Goal: Transaction & Acquisition: Book appointment/travel/reservation

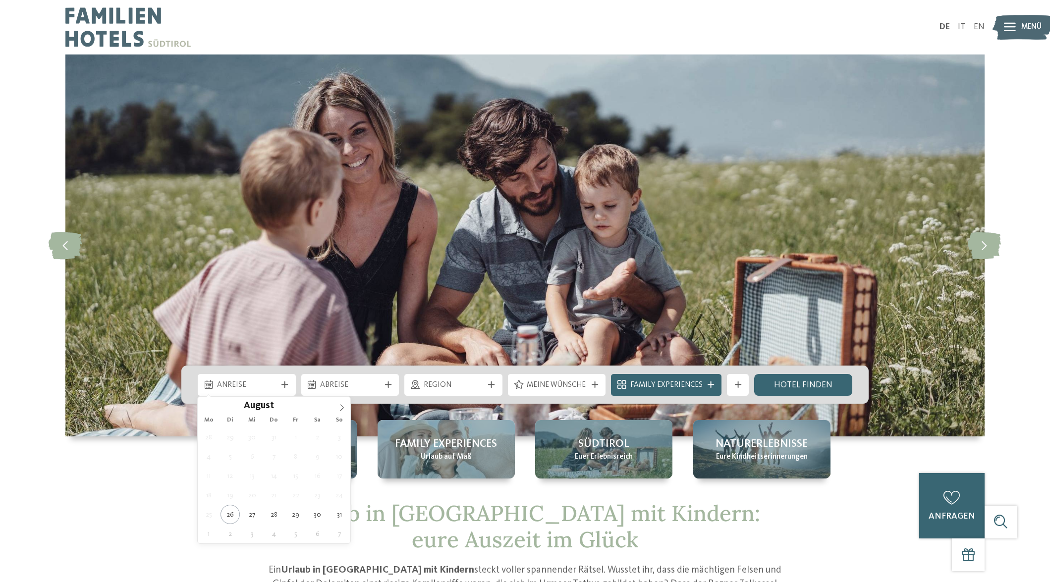
click at [269, 391] on div "Anreise" at bounding box center [247, 385] width 98 height 22
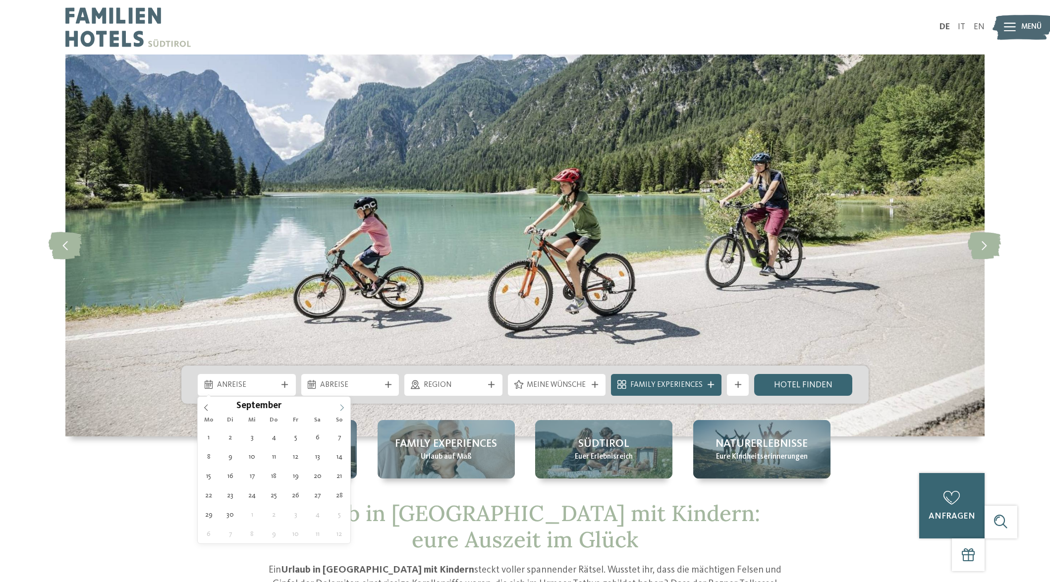
click at [340, 407] on icon at bounding box center [341, 407] width 7 height 7
click at [339, 407] on icon at bounding box center [341, 407] width 7 height 7
type div "18.10.2025"
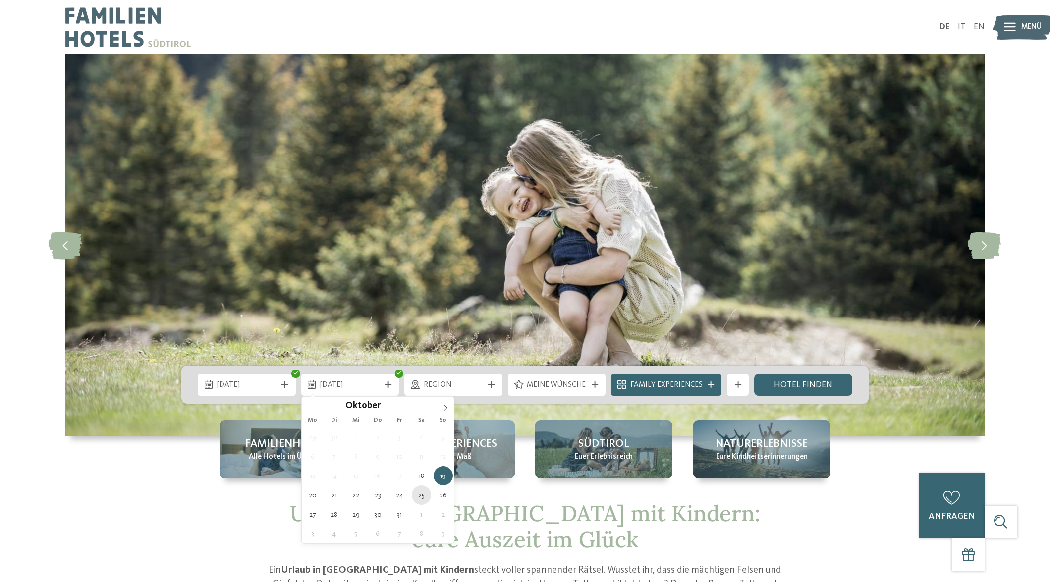
type div "25.10.2025"
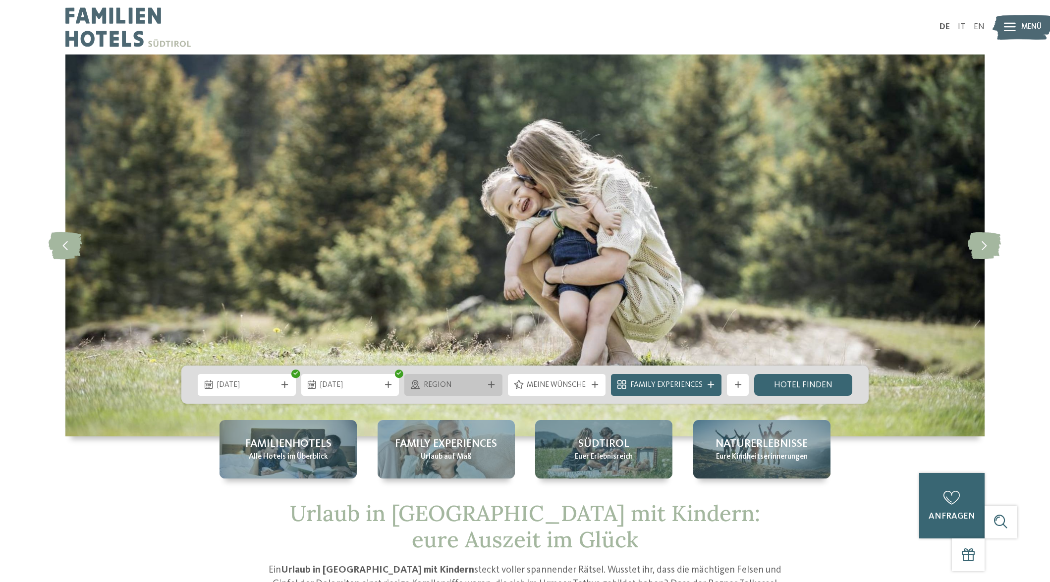
click at [490, 383] on icon at bounding box center [491, 384] width 6 height 6
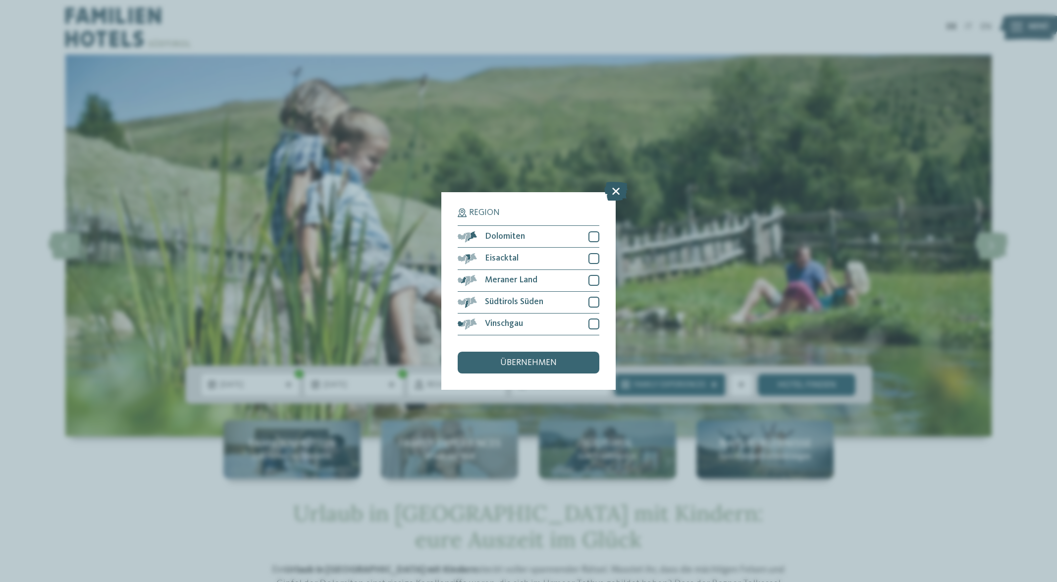
click at [615, 191] on icon at bounding box center [615, 191] width 23 height 19
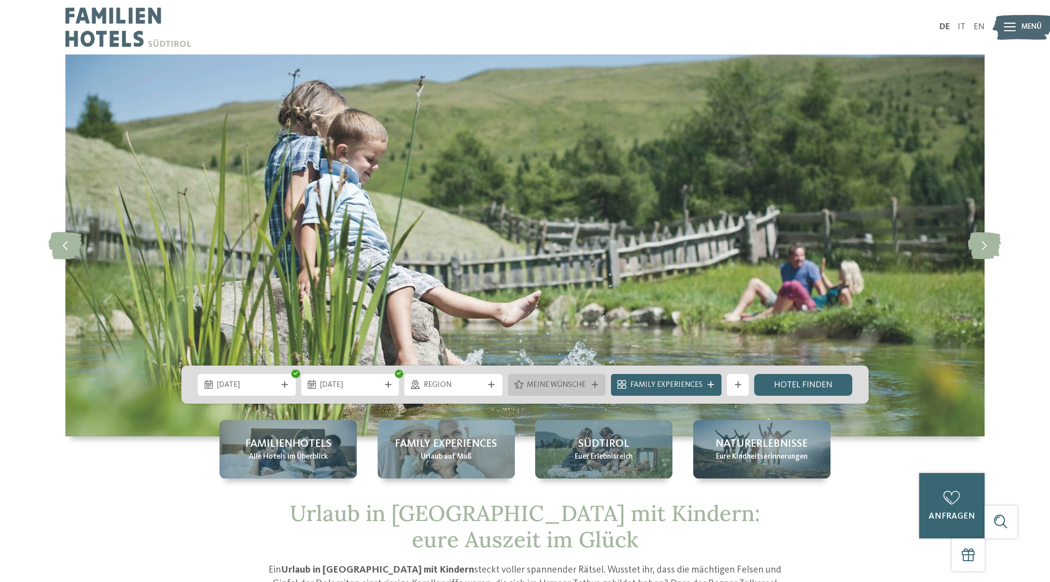
click at [579, 389] on span "Meine Wünsche" at bounding box center [556, 385] width 60 height 11
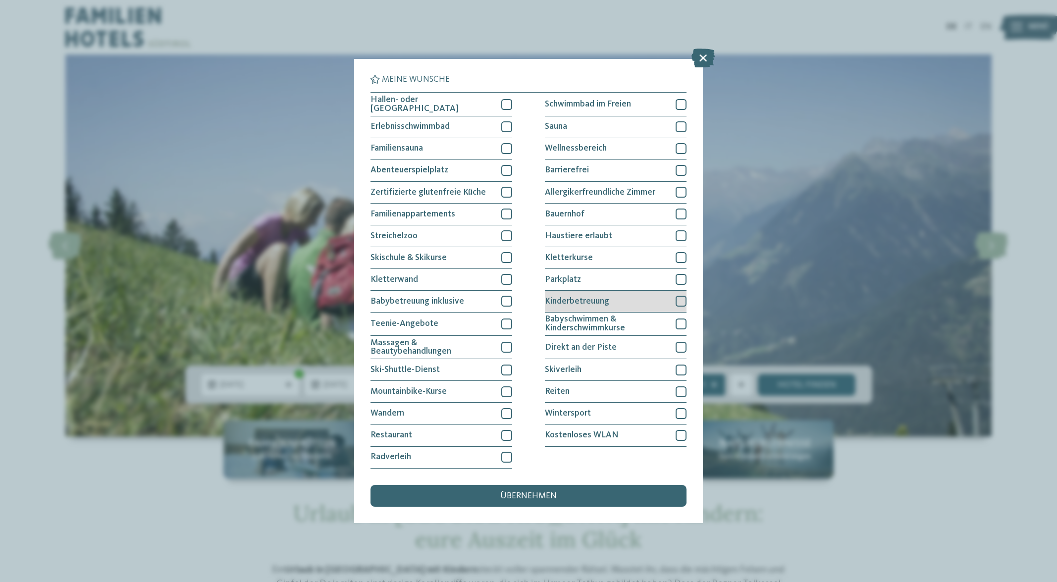
click at [680, 301] on div at bounding box center [681, 301] width 11 height 11
click at [681, 280] on div at bounding box center [681, 279] width 11 height 11
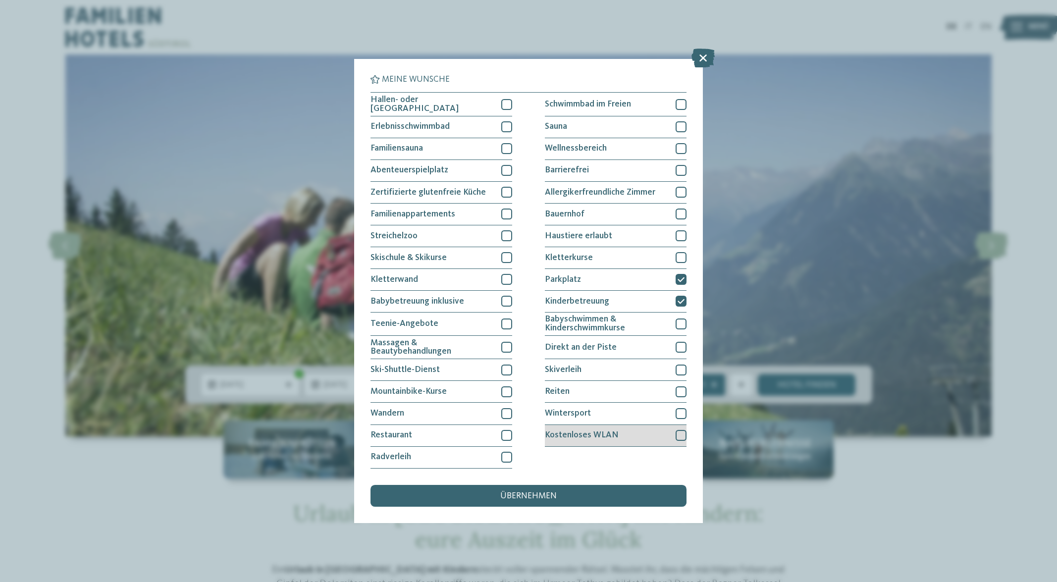
click at [680, 431] on div at bounding box center [681, 435] width 11 height 11
click at [546, 494] on span "übernehmen" at bounding box center [528, 496] width 56 height 9
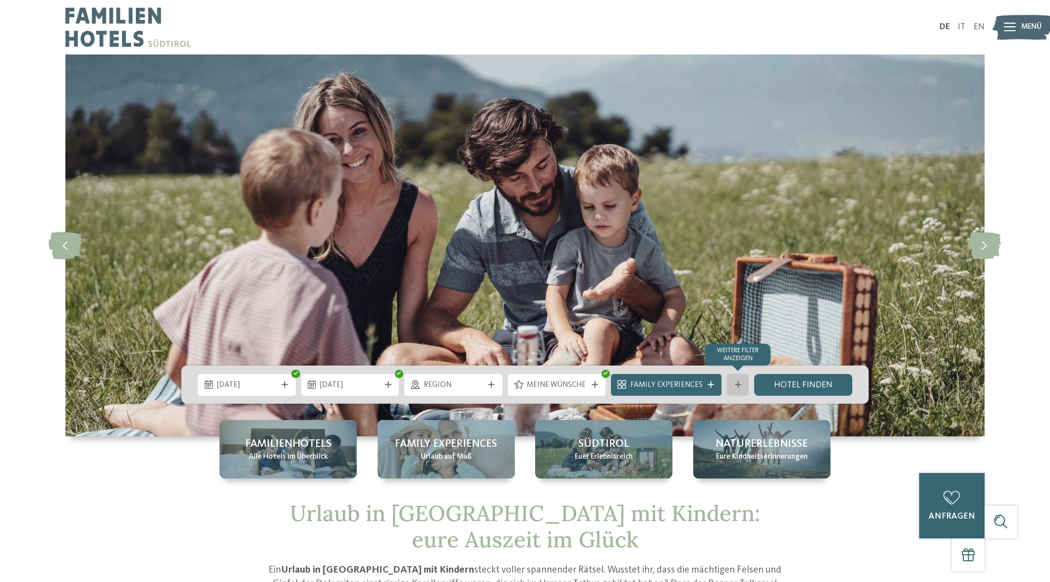
click at [736, 383] on icon at bounding box center [738, 384] width 6 height 6
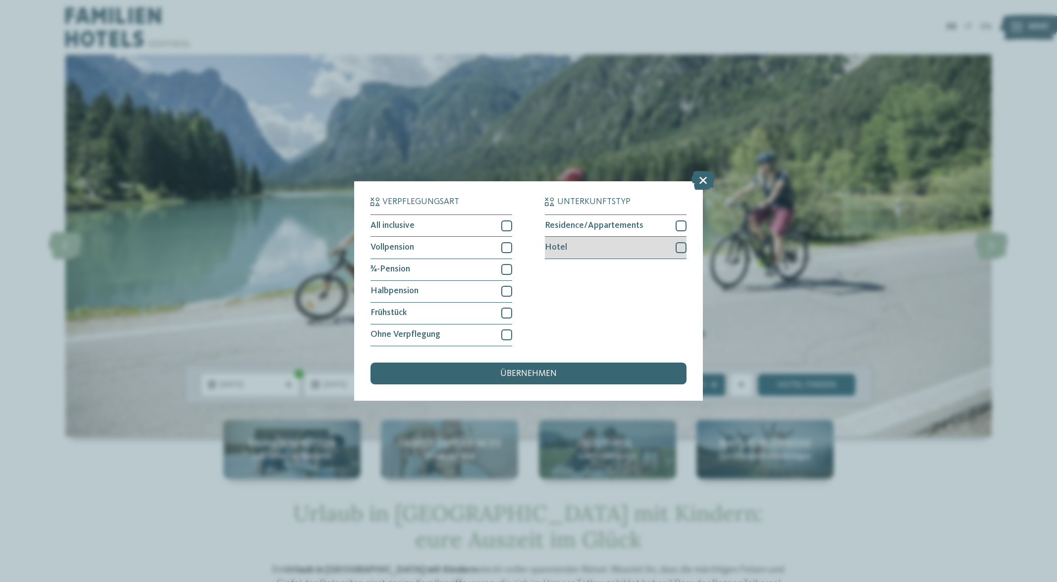
click at [684, 249] on div at bounding box center [681, 247] width 11 height 11
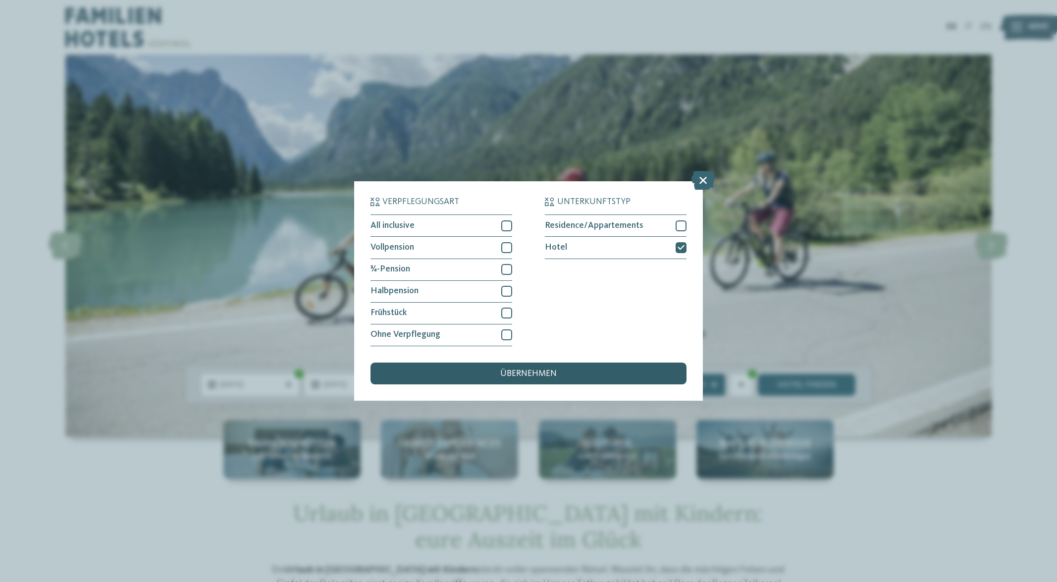
click at [549, 375] on span "übernehmen" at bounding box center [528, 373] width 56 height 9
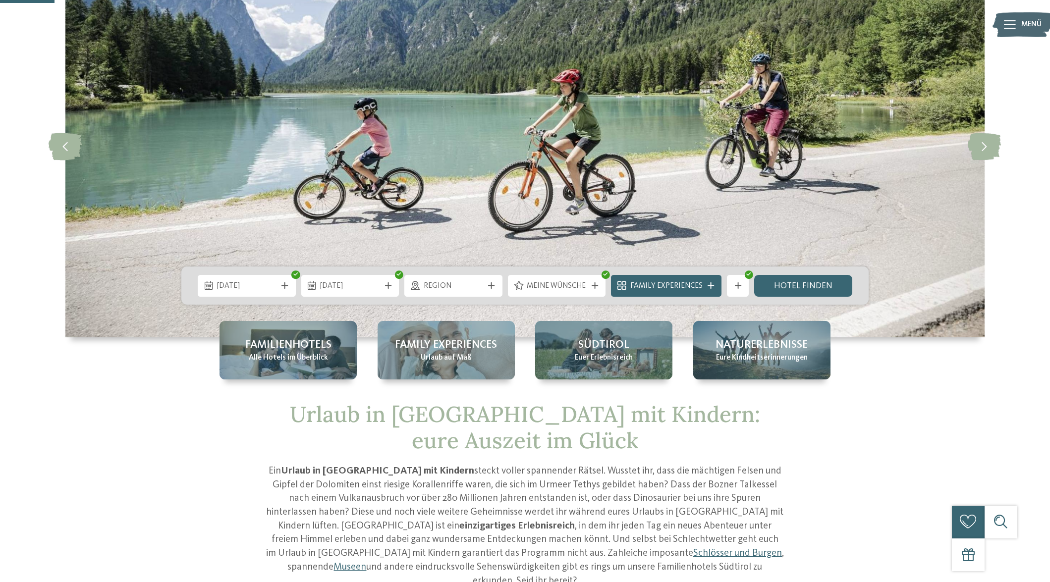
scroll to position [149, 0]
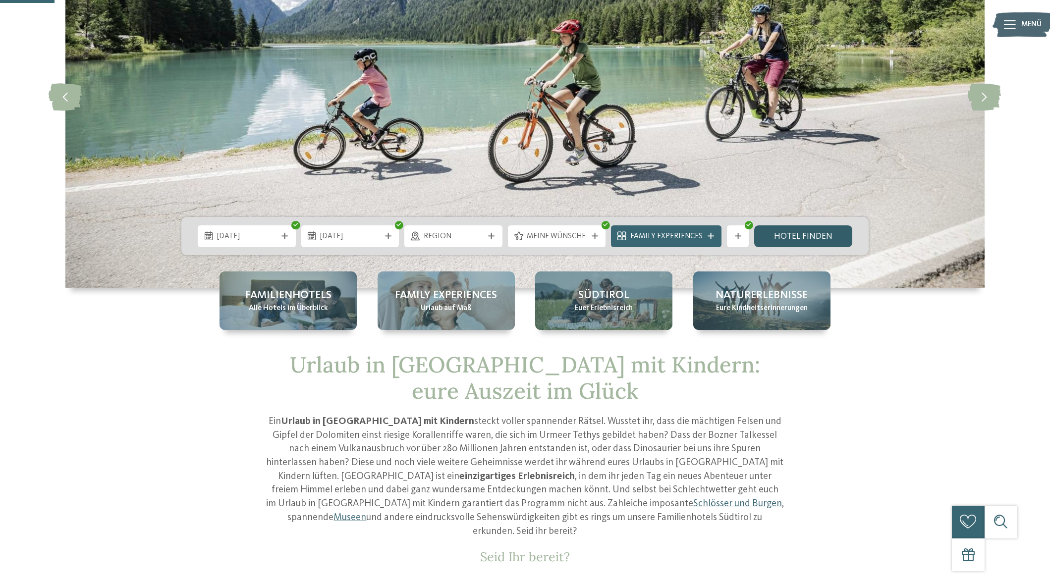
click at [801, 237] on link "Hotel finden" at bounding box center [803, 236] width 98 height 22
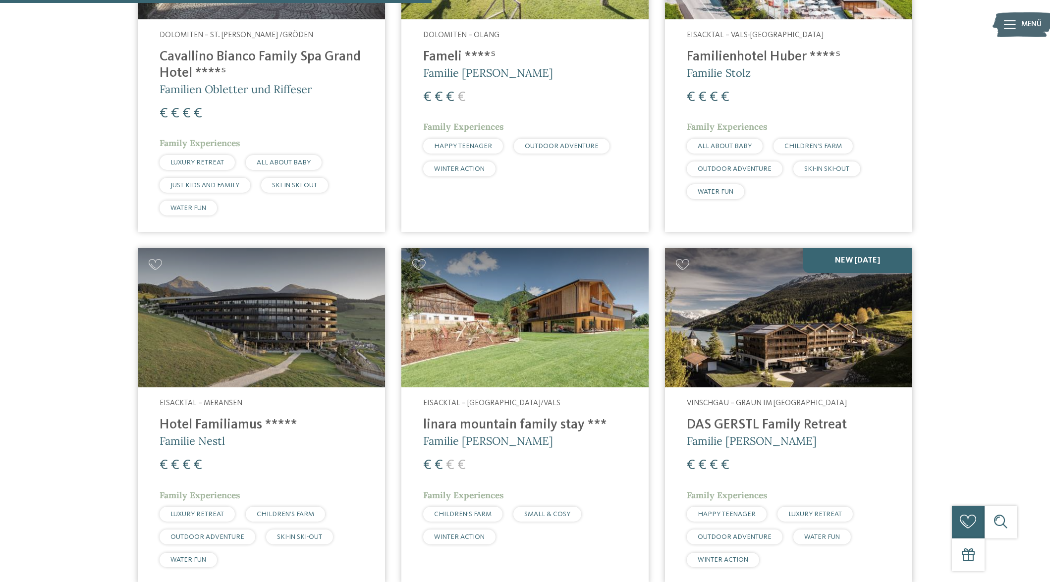
scroll to position [759, 0]
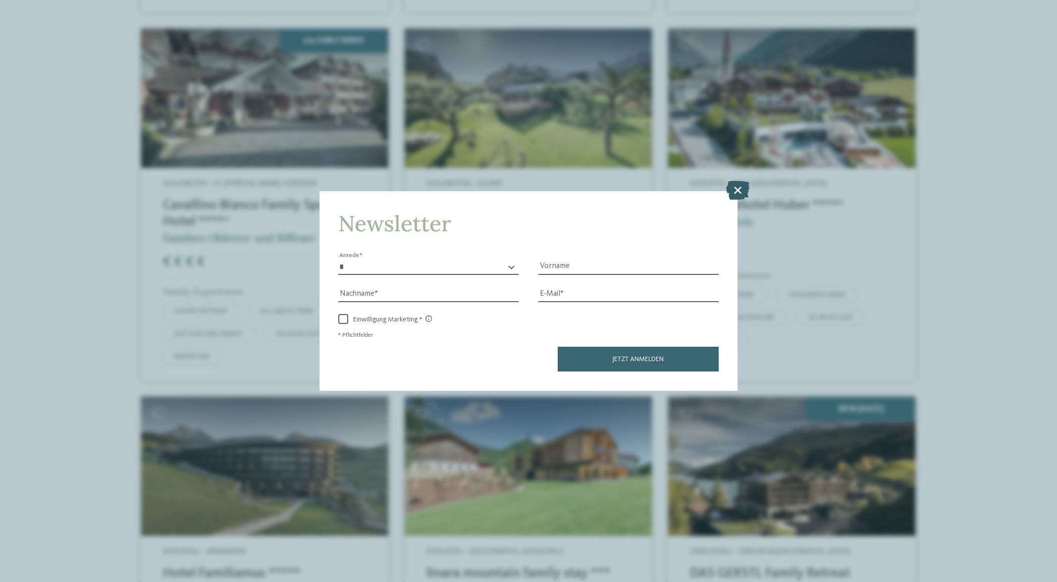
click at [741, 191] on icon at bounding box center [737, 190] width 23 height 19
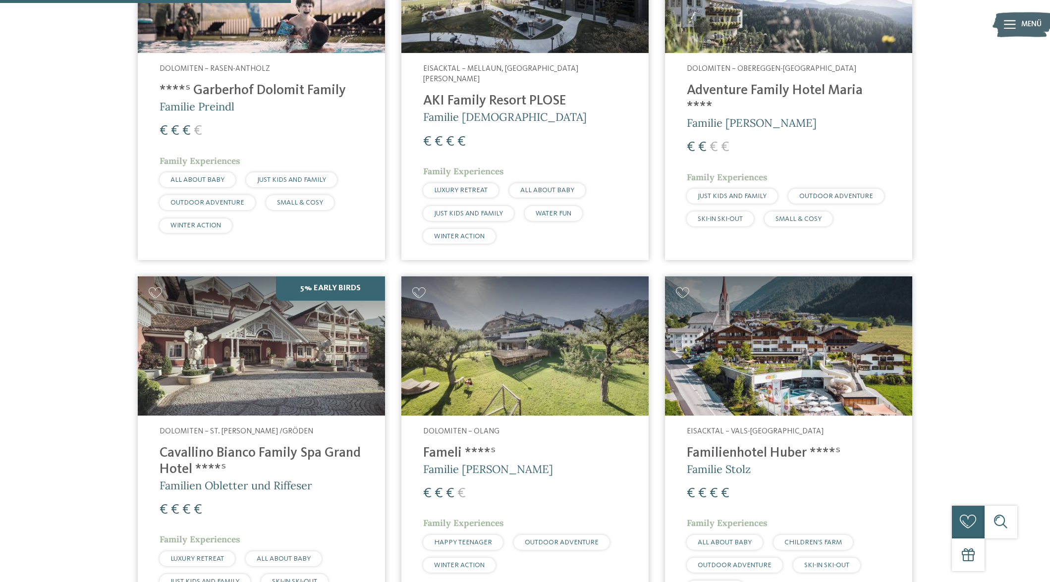
scroll to position [413, 0]
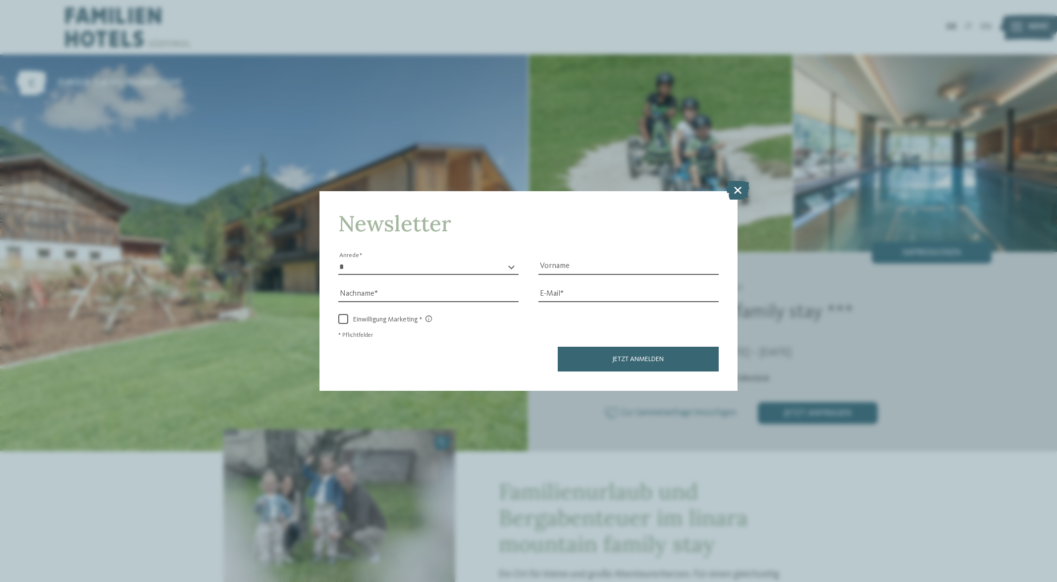
drag, startPoint x: 739, startPoint y: 190, endPoint x: 735, endPoint y: 186, distance: 6.3
click at [739, 190] on icon at bounding box center [737, 190] width 23 height 19
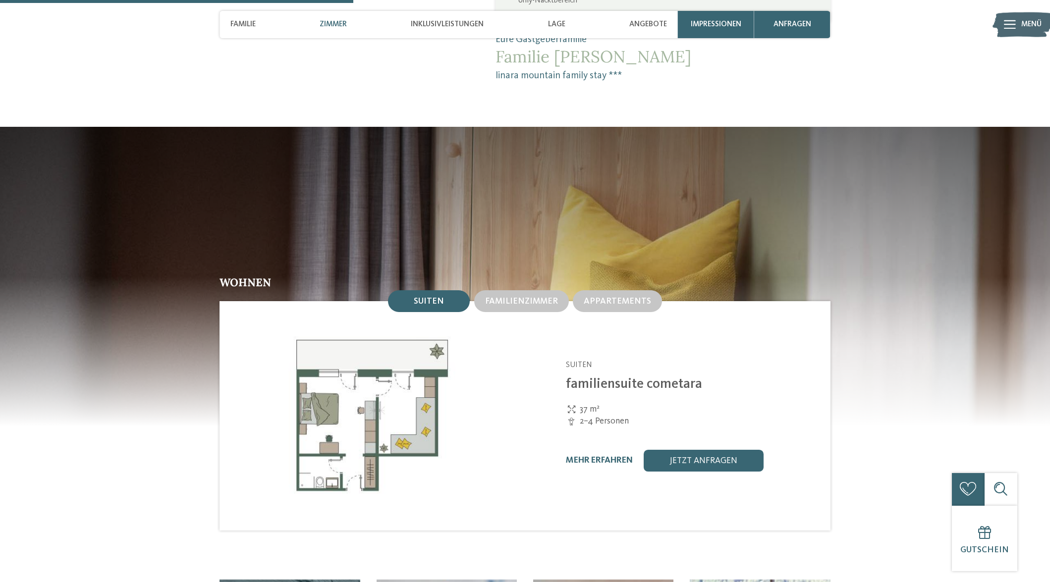
scroll to position [1139, 0]
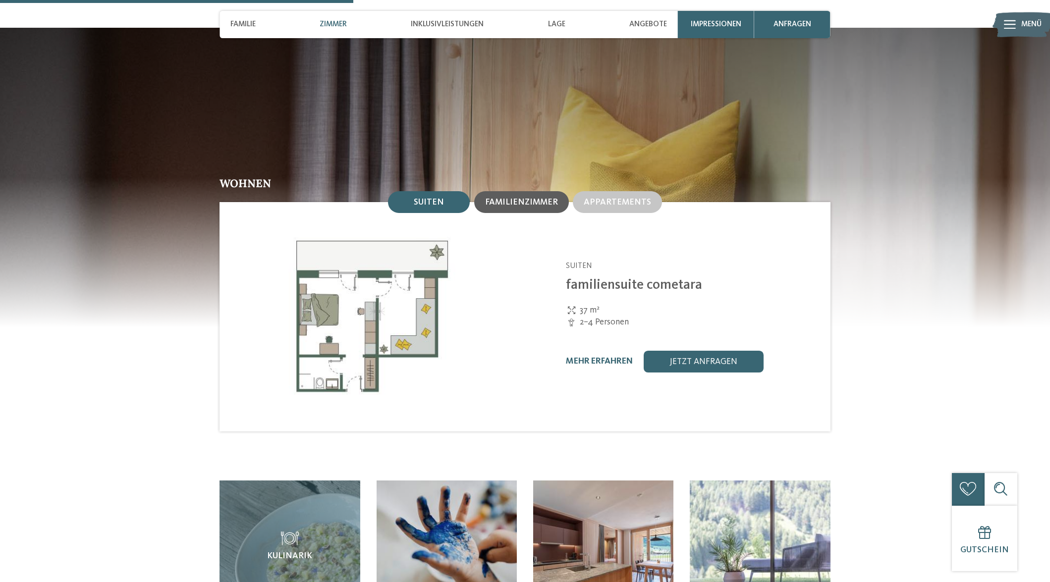
click at [525, 197] on div "Familienzimmer" at bounding box center [521, 202] width 73 height 10
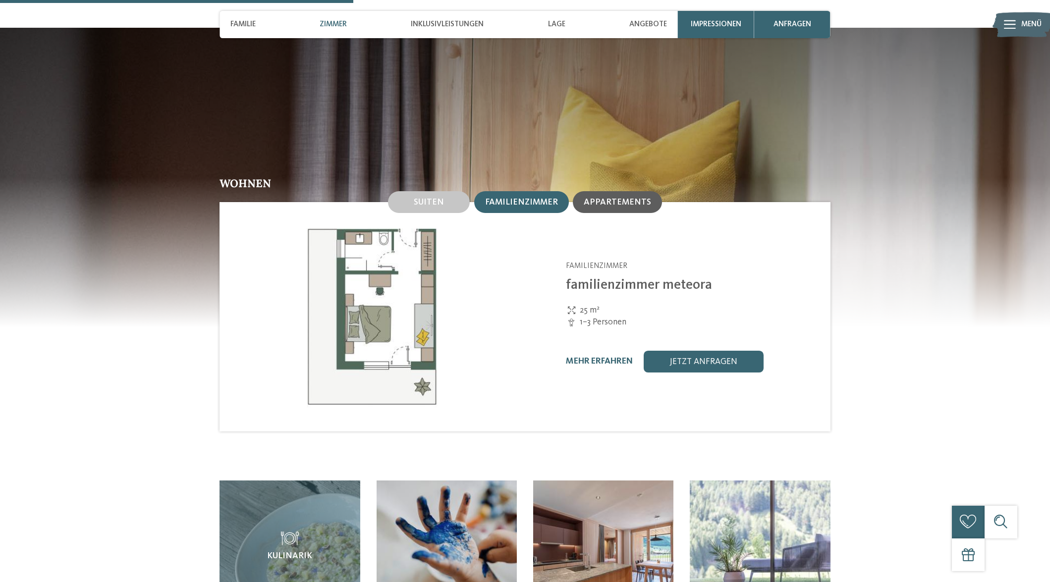
click at [631, 197] on div "Appartements" at bounding box center [616, 202] width 67 height 10
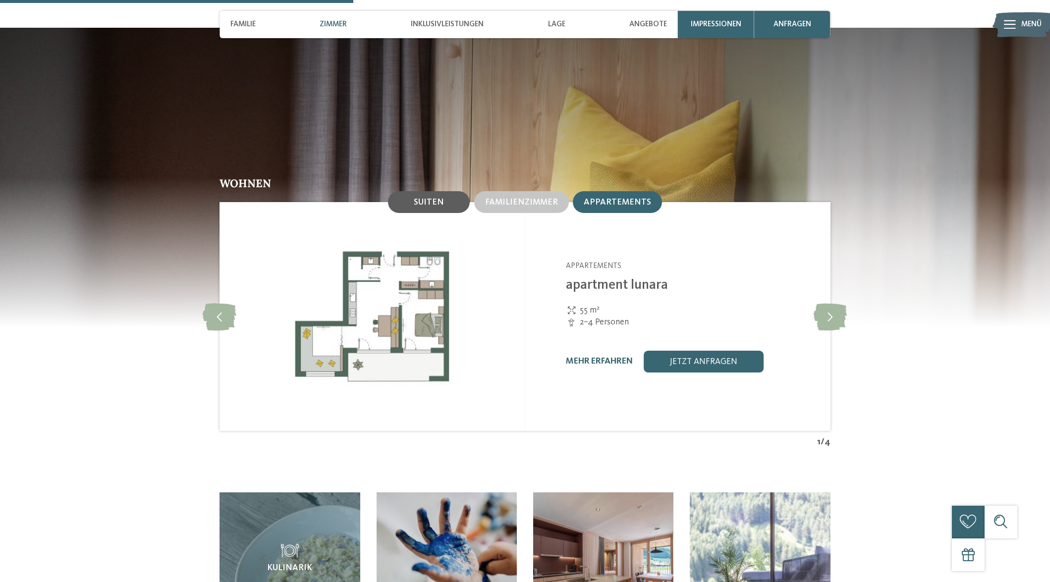
click at [434, 191] on div "Suiten" at bounding box center [429, 202] width 82 height 22
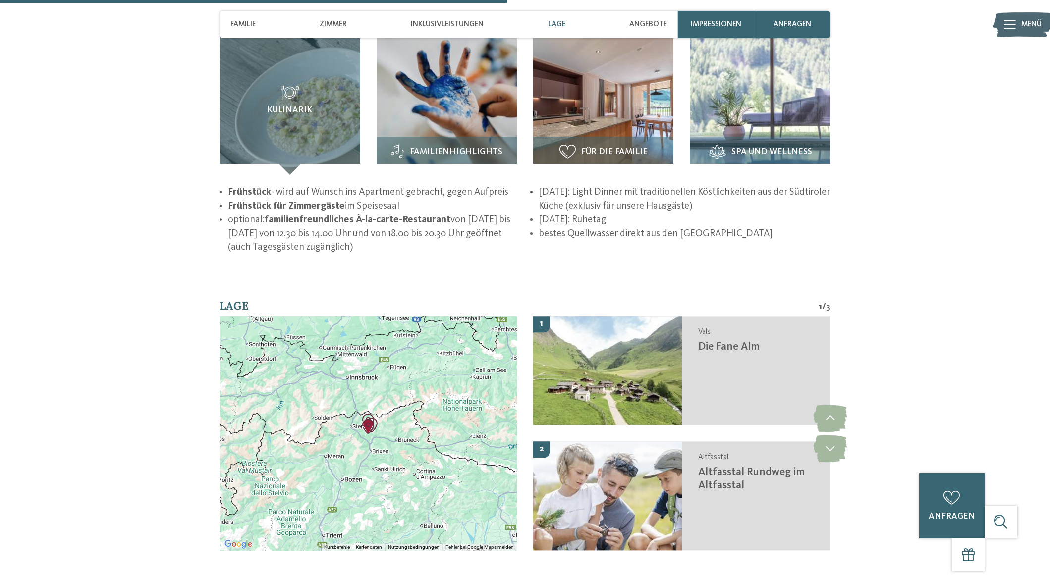
scroll to position [1634, 0]
